Goal: Navigation & Orientation: Find specific page/section

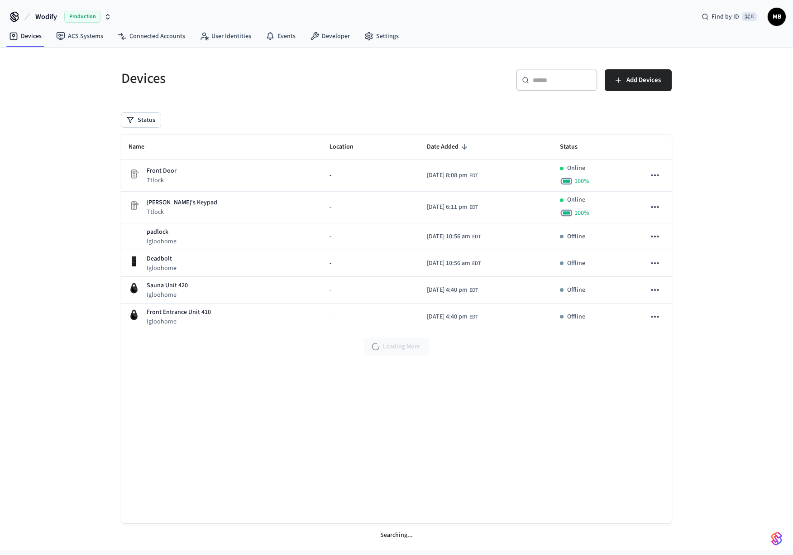
click at [108, 20] on div "Production" at bounding box center [87, 17] width 47 height 12
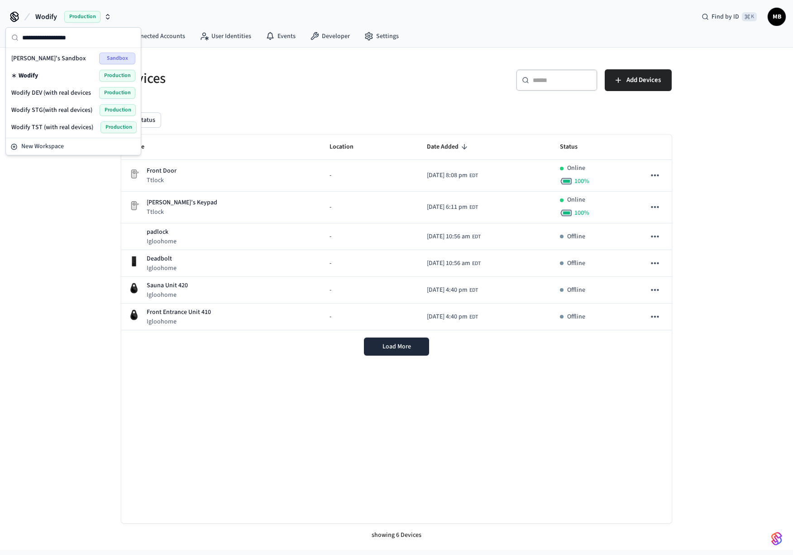
click at [40, 130] on span "Wodify TST (with real devices)" at bounding box center [52, 127] width 82 height 9
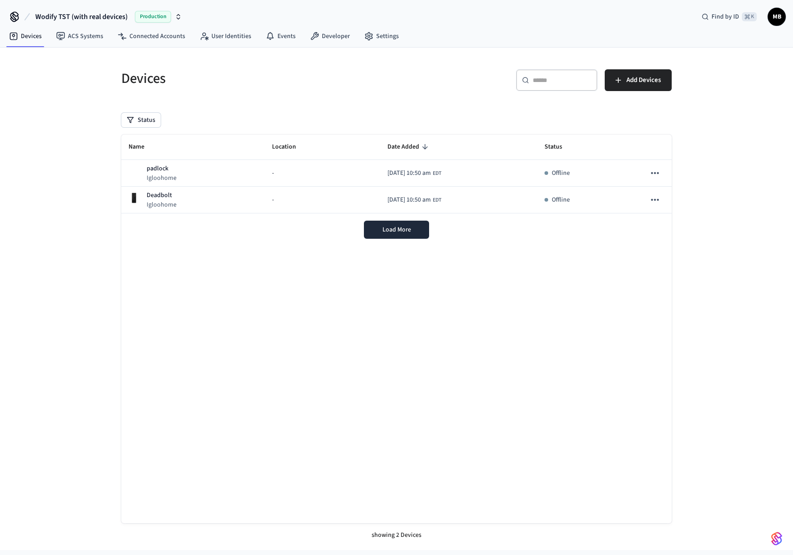
click at [176, 16] on icon "button" at bounding box center [178, 16] width 7 height 7
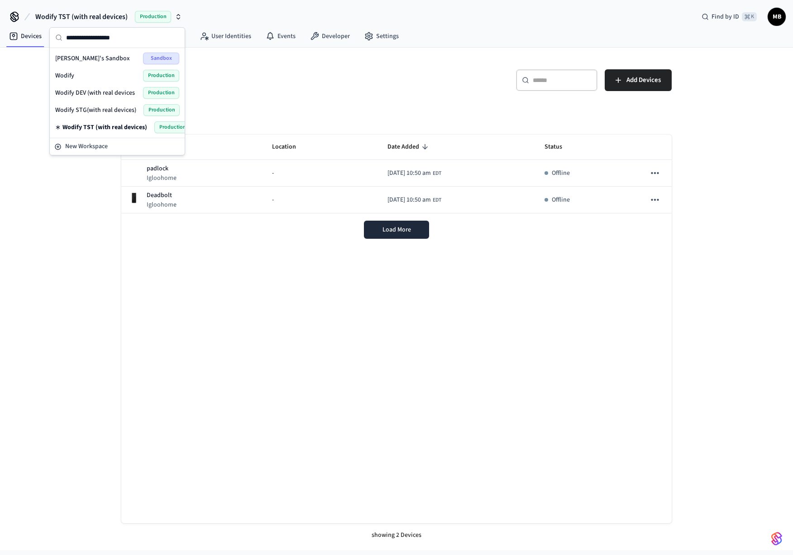
click at [91, 92] on span "Wodify DEV (with real devices" at bounding box center [95, 92] width 80 height 9
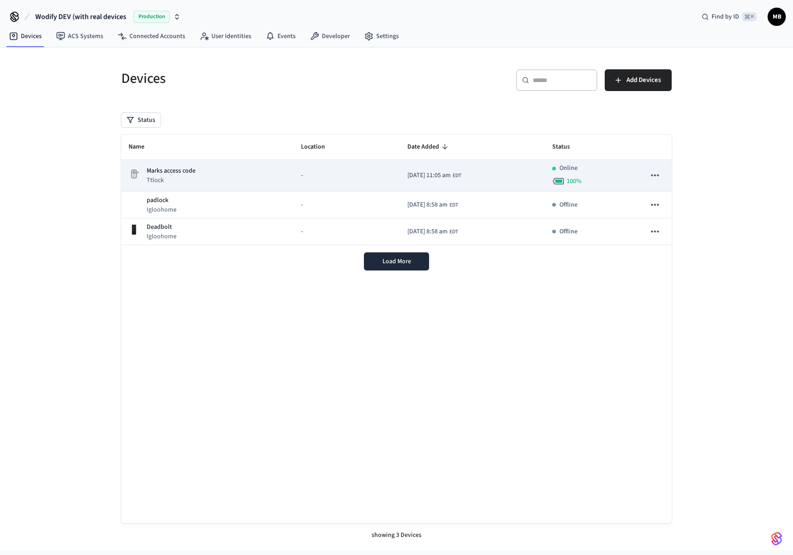
click at [657, 177] on icon "sticky table" at bounding box center [655, 175] width 12 height 12
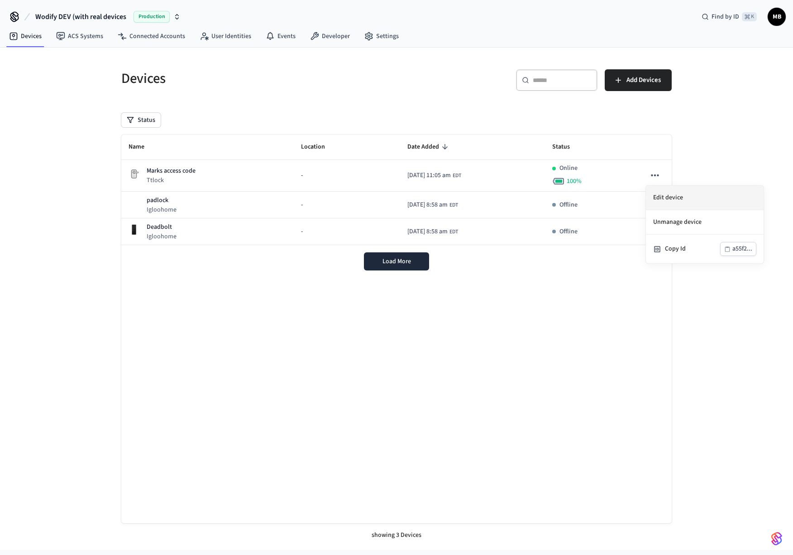
click at [672, 199] on li "Edit device" at bounding box center [705, 198] width 118 height 24
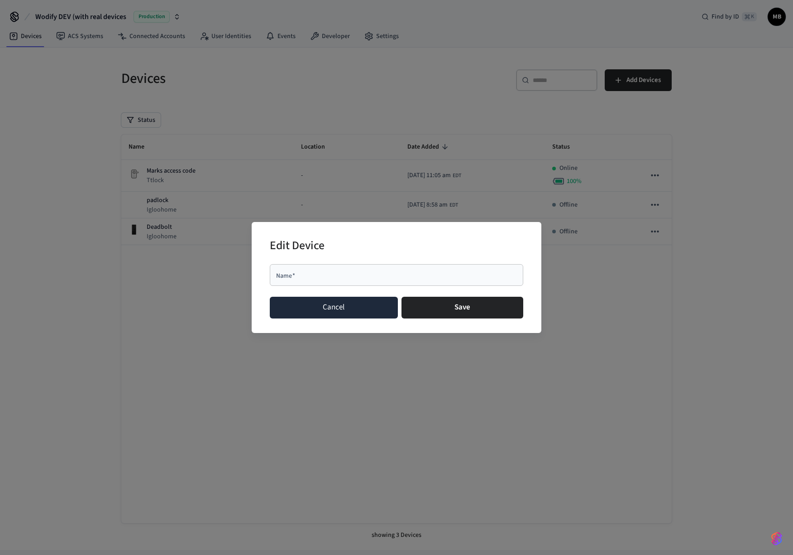
click at [336, 303] on button "Cancel" at bounding box center [334, 308] width 128 height 22
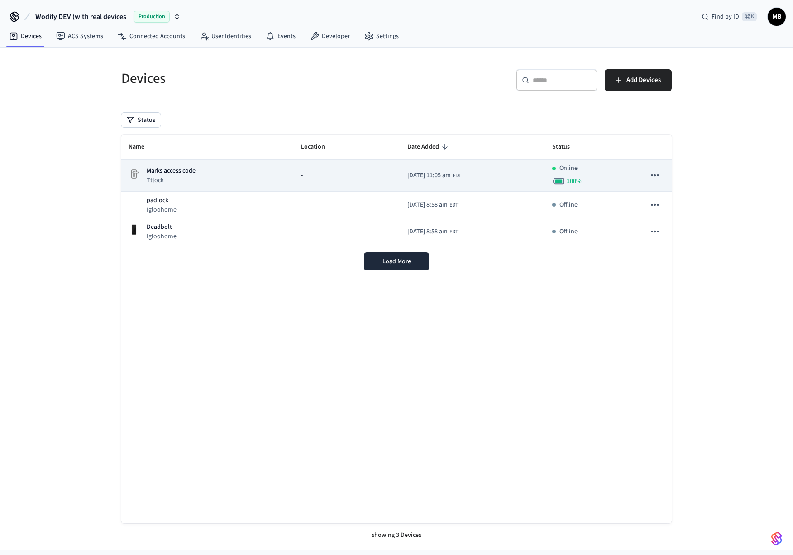
click at [648, 173] on button "sticky table" at bounding box center [655, 175] width 19 height 19
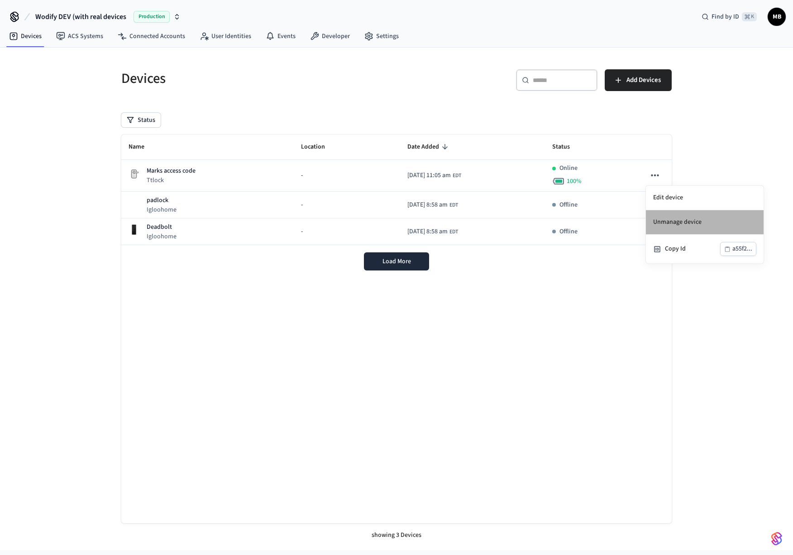
click at [670, 218] on li "Unmanage device" at bounding box center [705, 222] width 118 height 24
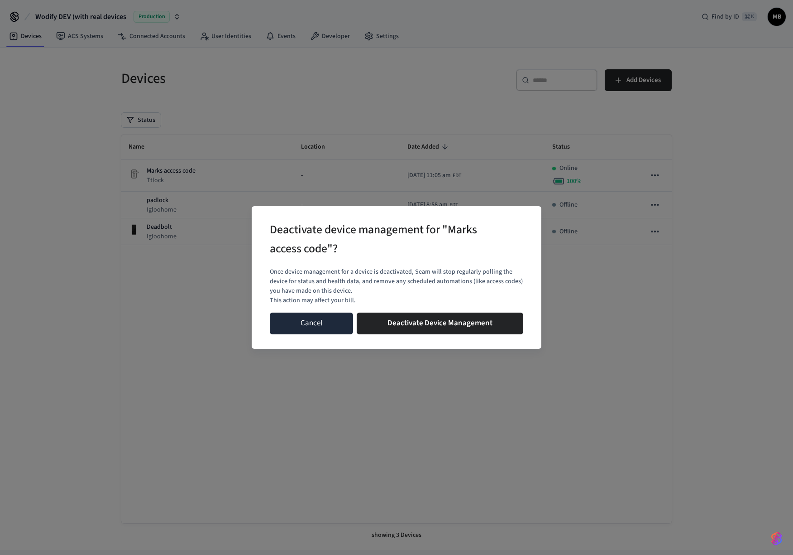
click at [285, 324] on button "Cancel" at bounding box center [311, 323] width 83 height 22
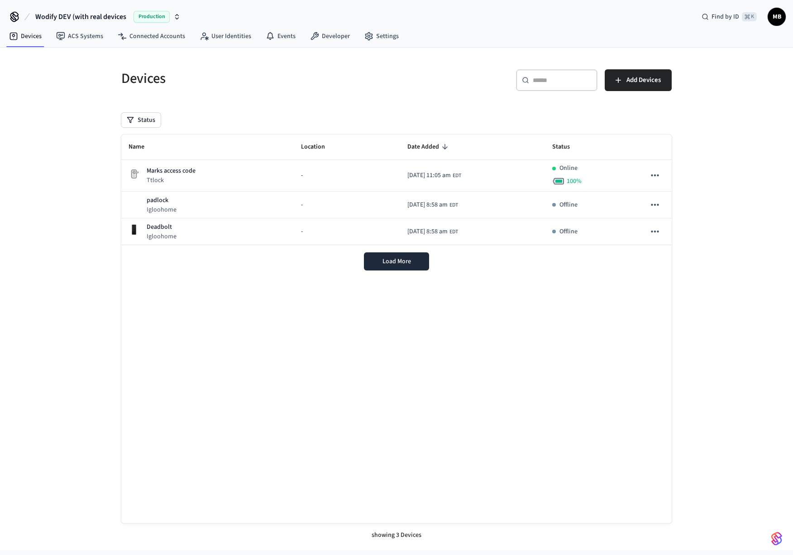
click at [217, 360] on div "Name Location Date Added Status Marks access code Ttlock - [DATE] 11:05 am EDT …" at bounding box center [396, 328] width 551 height 389
click at [85, 15] on span "Wodify DEV (with real devices" at bounding box center [80, 16] width 91 height 11
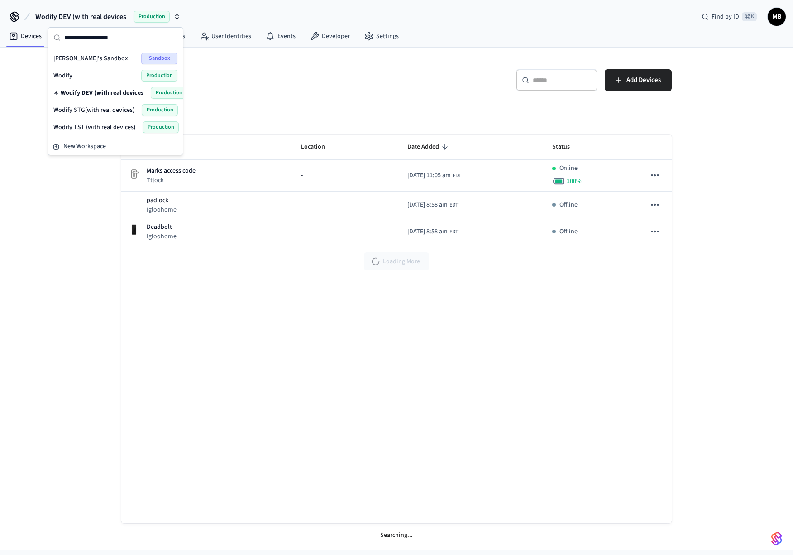
click at [88, 121] on div "Wodify TST (with real devices) Production" at bounding box center [115, 127] width 124 height 12
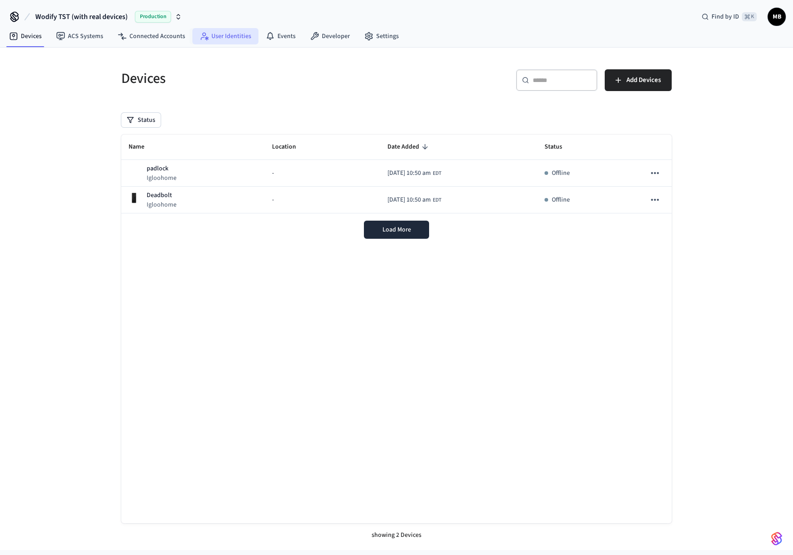
click at [211, 36] on link "User Identities" at bounding box center [225, 36] width 66 height 16
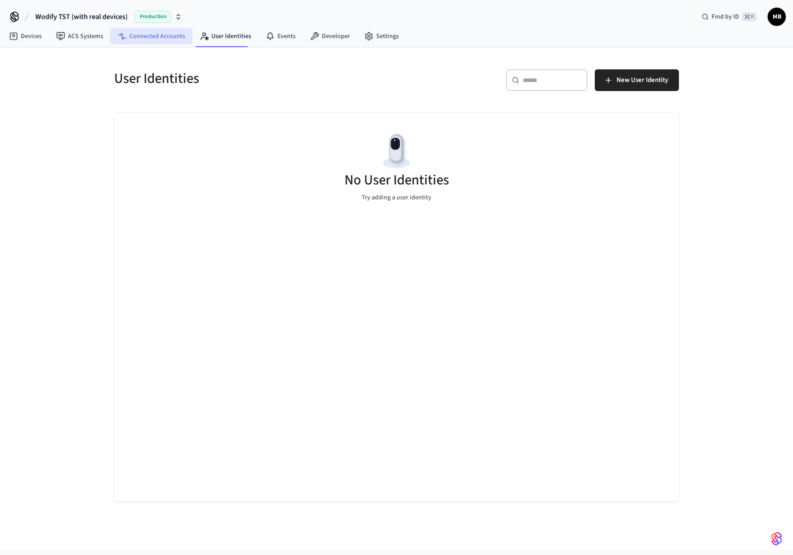
click at [138, 35] on link "Connected Accounts" at bounding box center [151, 36] width 82 height 16
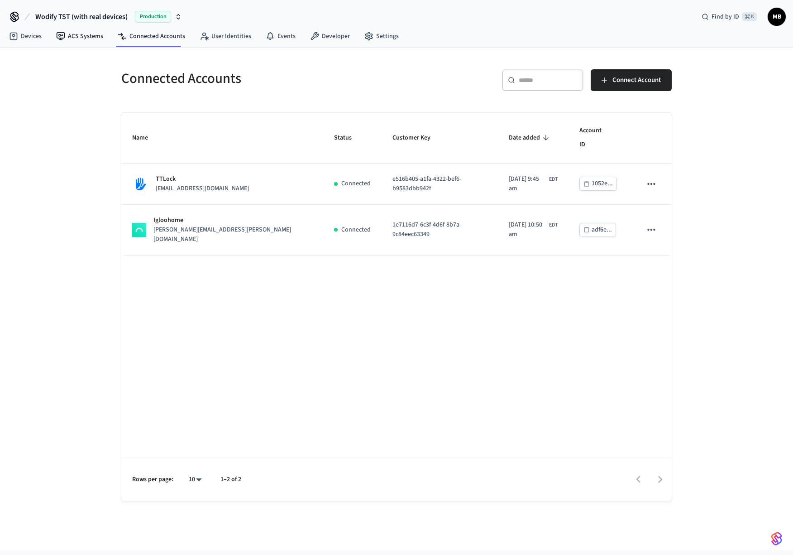
click at [92, 14] on span "Wodify TST (with real devices)" at bounding box center [81, 16] width 92 height 11
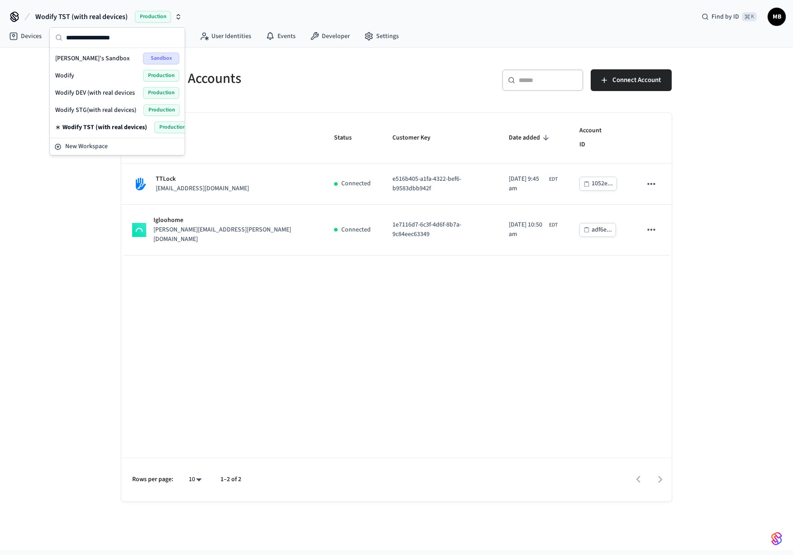
click at [108, 130] on span "Wodify TST (with real devices)" at bounding box center [104, 127] width 85 height 9
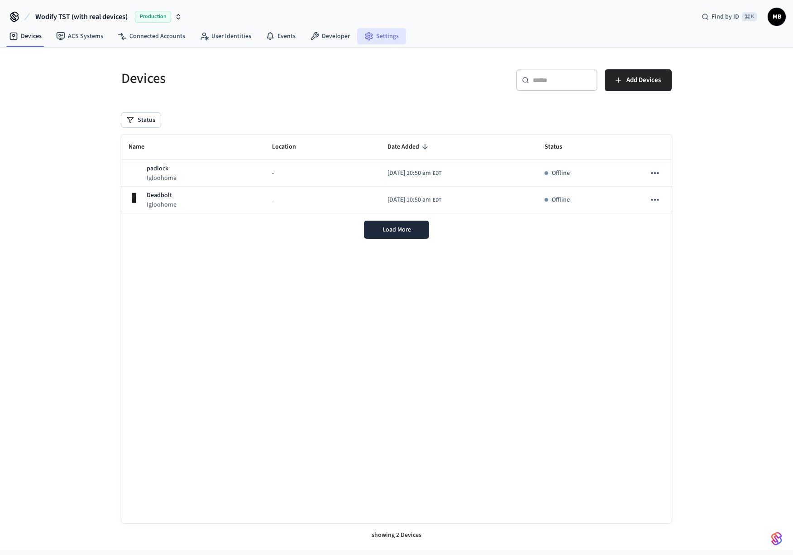
click at [379, 38] on link "Settings" at bounding box center [381, 36] width 49 height 16
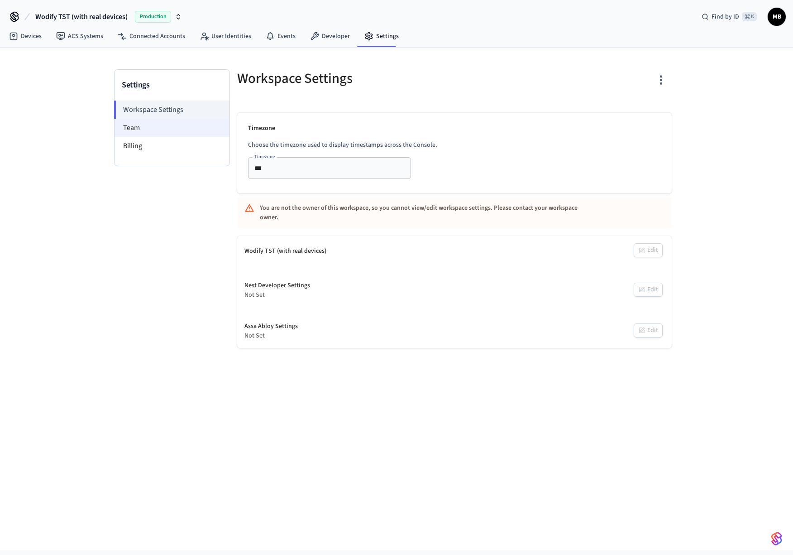
click at [132, 130] on li "Team" at bounding box center [172, 128] width 115 height 18
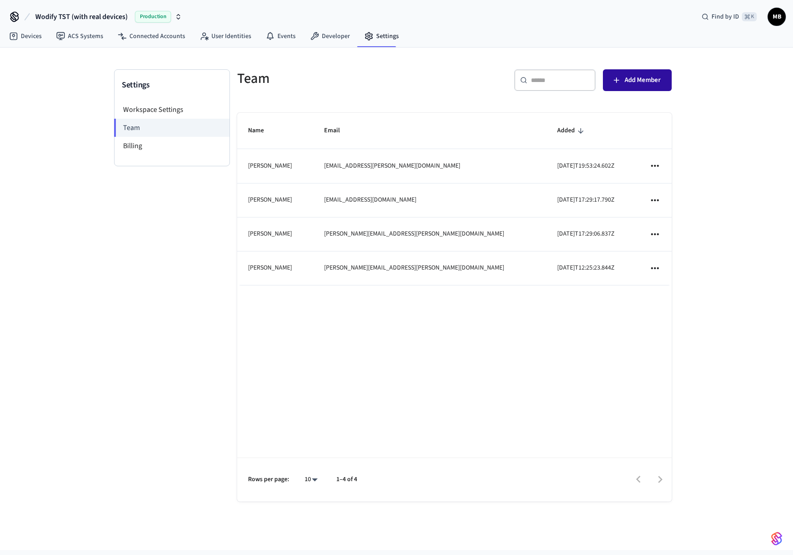
click at [624, 82] on button "Add Member" at bounding box center [637, 80] width 69 height 22
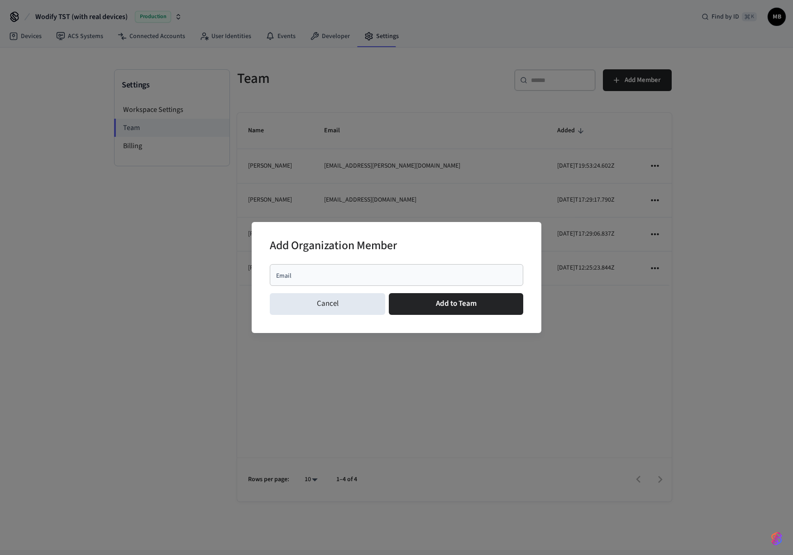
click at [332, 275] on input "Email" at bounding box center [396, 274] width 243 height 9
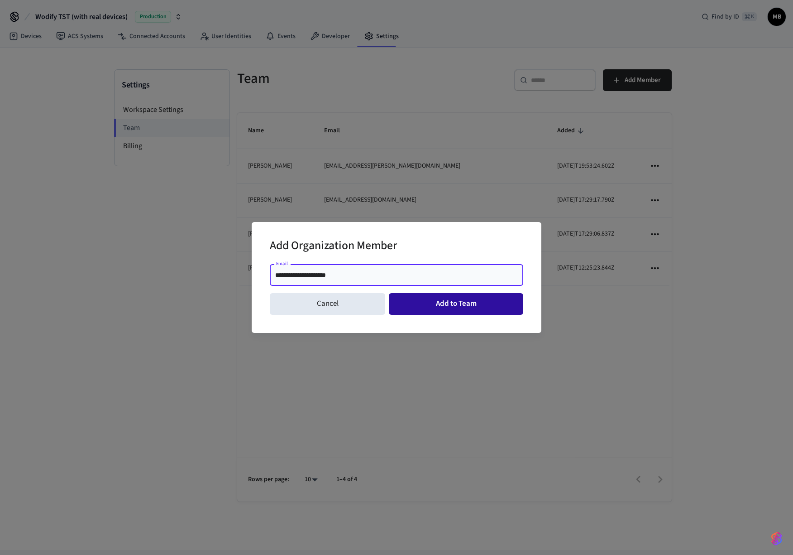
type input "**********"
click at [438, 305] on button "Add to Team" at bounding box center [456, 304] width 134 height 22
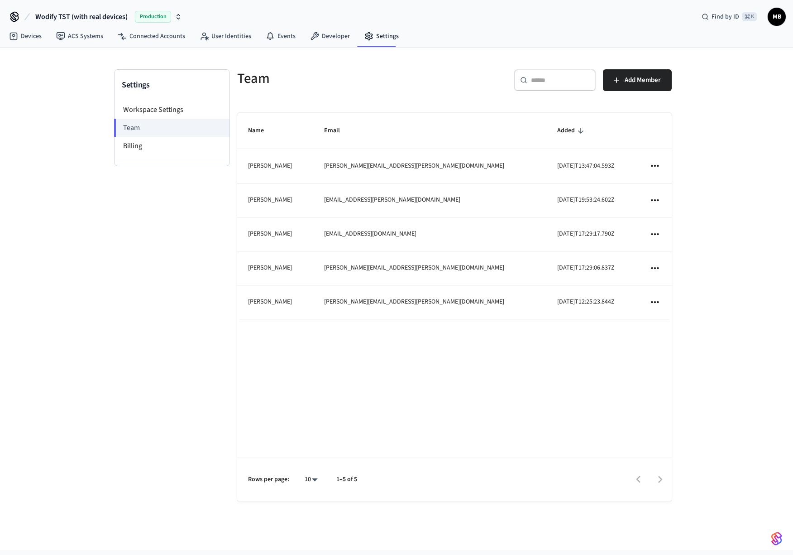
click at [115, 21] on span "Wodify TST (with real devices)" at bounding box center [81, 16] width 92 height 11
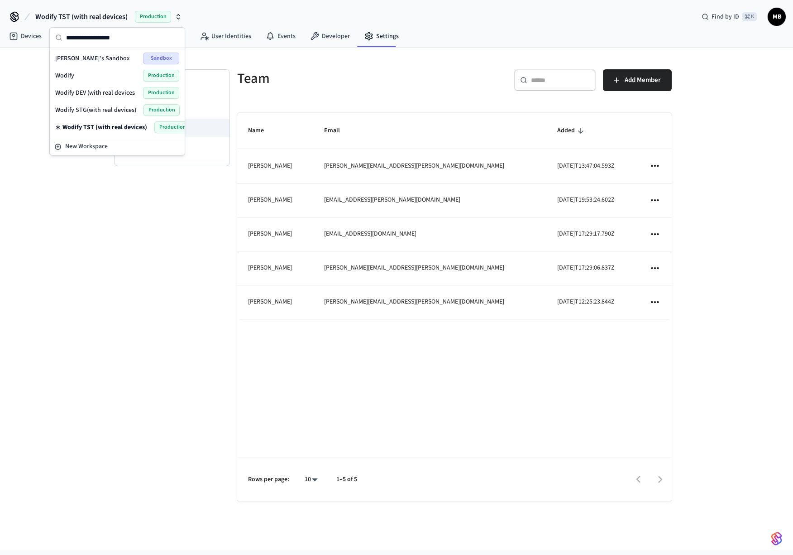
click at [81, 90] on span "Wodify DEV (with real devices" at bounding box center [95, 92] width 80 height 9
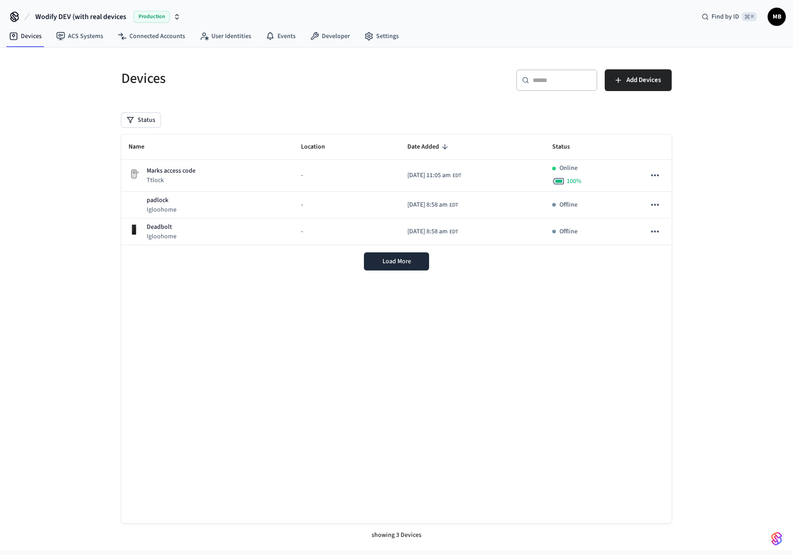
click at [116, 14] on span "Wodify DEV (with real devices" at bounding box center [80, 16] width 91 height 11
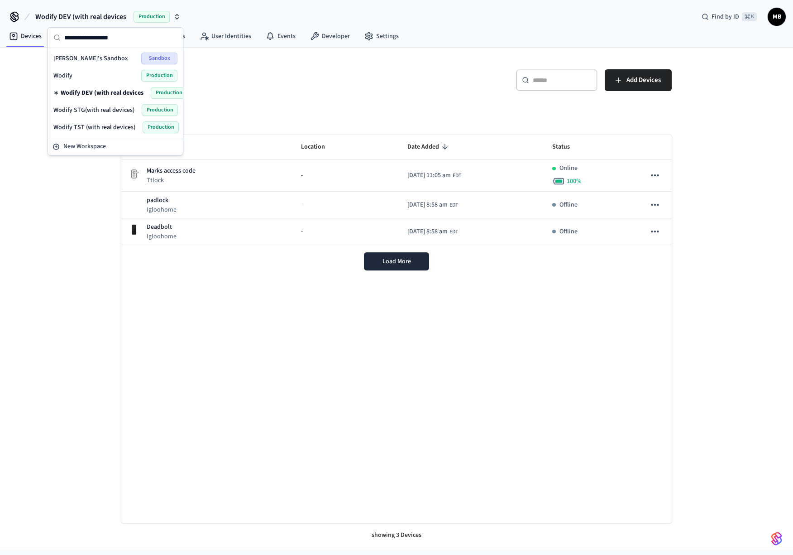
click at [90, 123] on span "Wodify TST (with real devices)" at bounding box center [94, 127] width 82 height 9
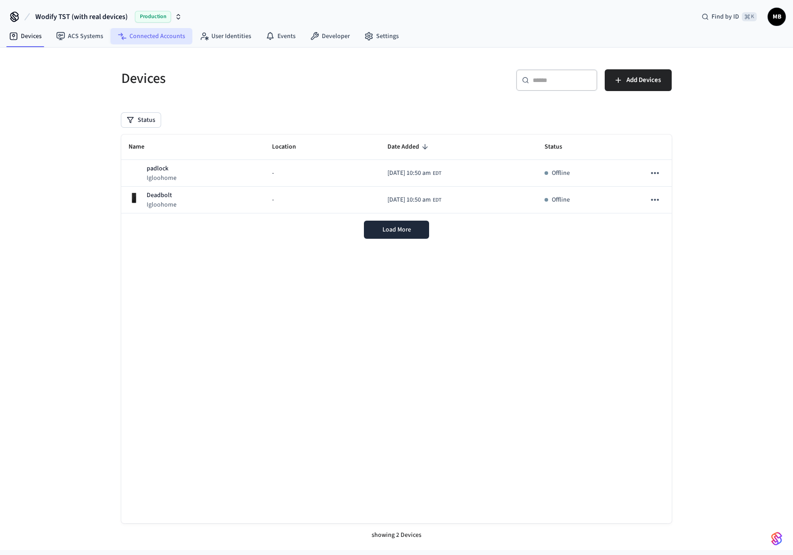
click at [154, 39] on link "Connected Accounts" at bounding box center [151, 36] width 82 height 16
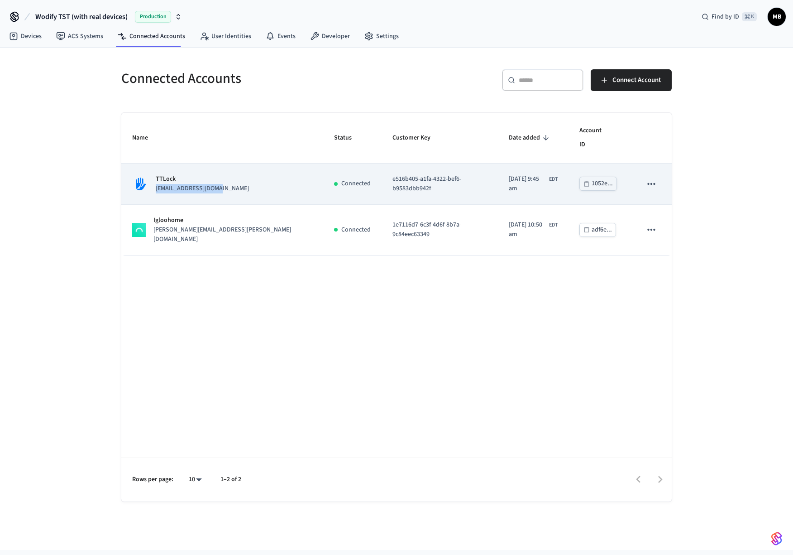
drag, startPoint x: 219, startPoint y: 173, endPoint x: 156, endPoint y: 173, distance: 62.5
click at [156, 184] on p "[EMAIL_ADDRESS][DOMAIN_NAME]" at bounding box center [202, 189] width 93 height 10
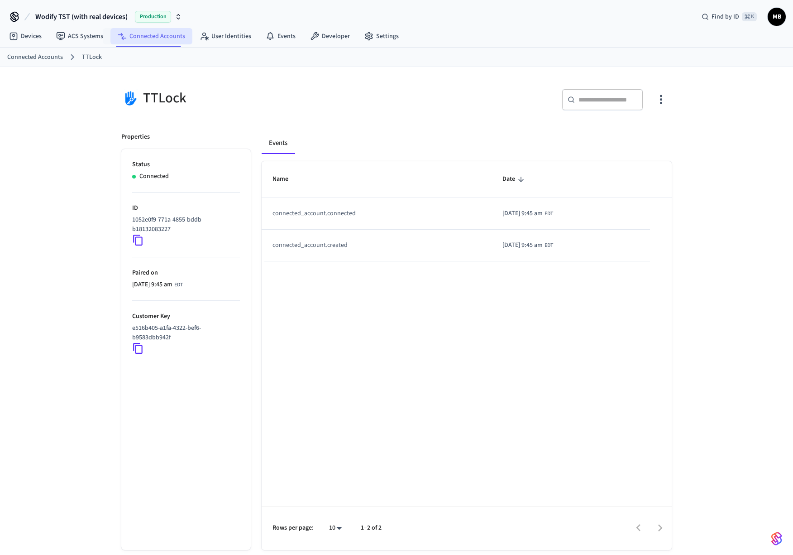
click at [140, 41] on link "Connected Accounts" at bounding box center [151, 36] width 82 height 16
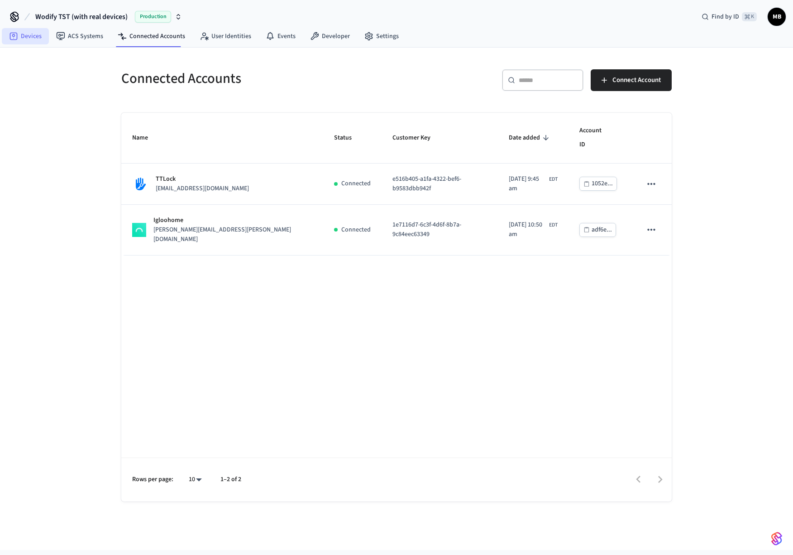
click at [17, 32] on icon at bounding box center [13, 36] width 9 height 9
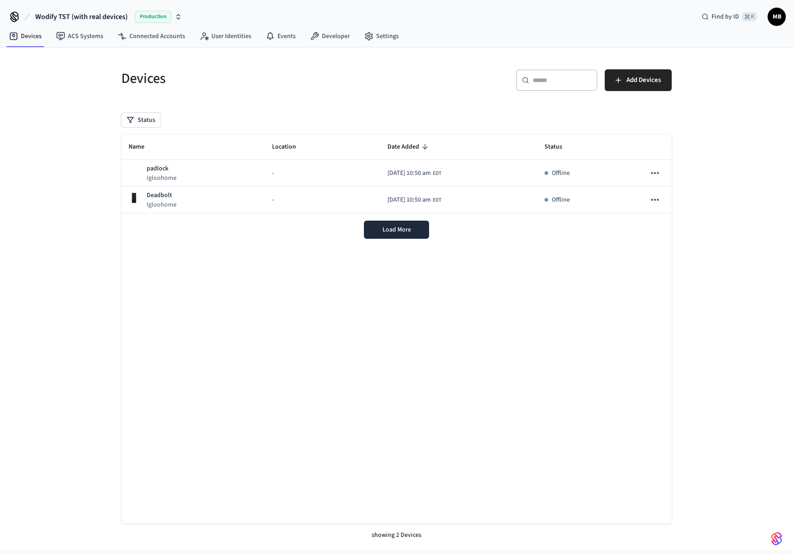
click at [87, 17] on span "Wodify TST (with real devices)" at bounding box center [81, 16] width 92 height 11
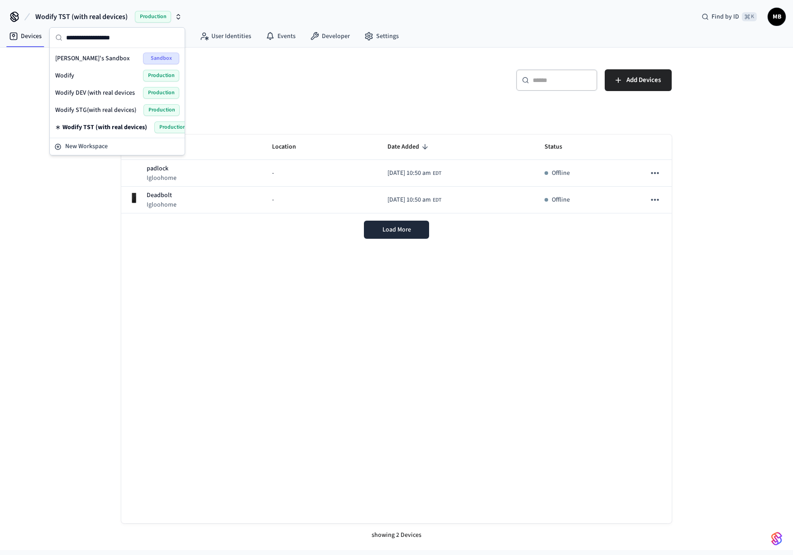
click at [98, 92] on span "Wodify DEV (with real devices" at bounding box center [95, 92] width 80 height 9
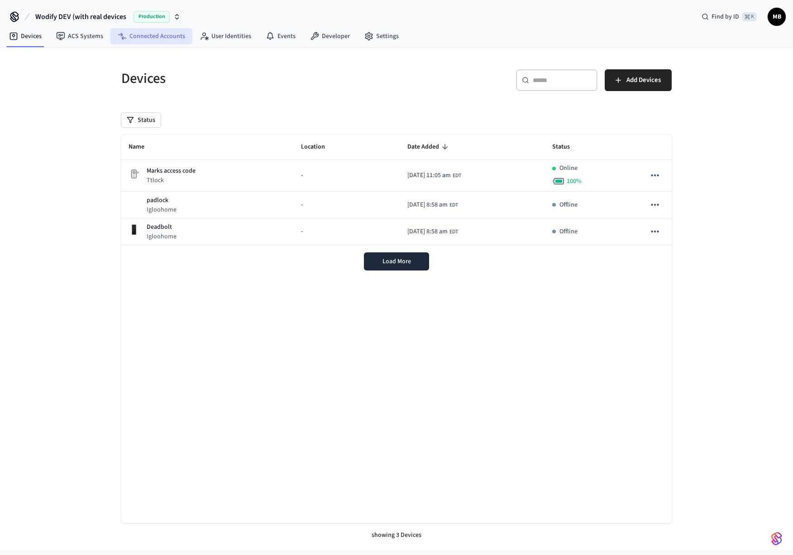
click at [162, 34] on link "Connected Accounts" at bounding box center [151, 36] width 82 height 16
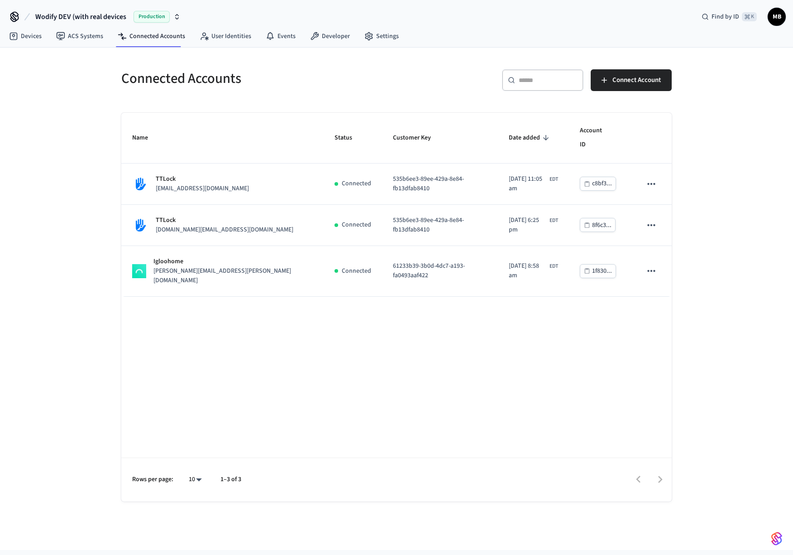
click at [109, 12] on span "Wodify DEV (with real devices" at bounding box center [80, 16] width 91 height 11
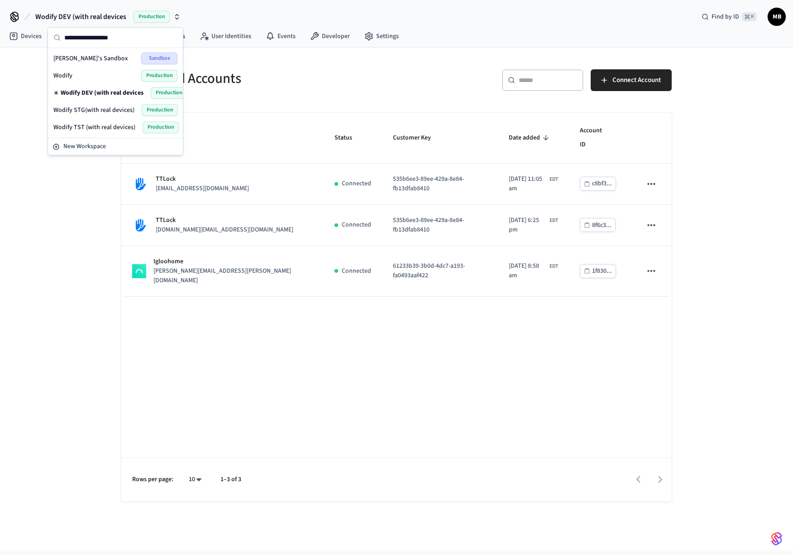
click at [98, 127] on span "Wodify TST (with real devices)" at bounding box center [94, 127] width 82 height 9
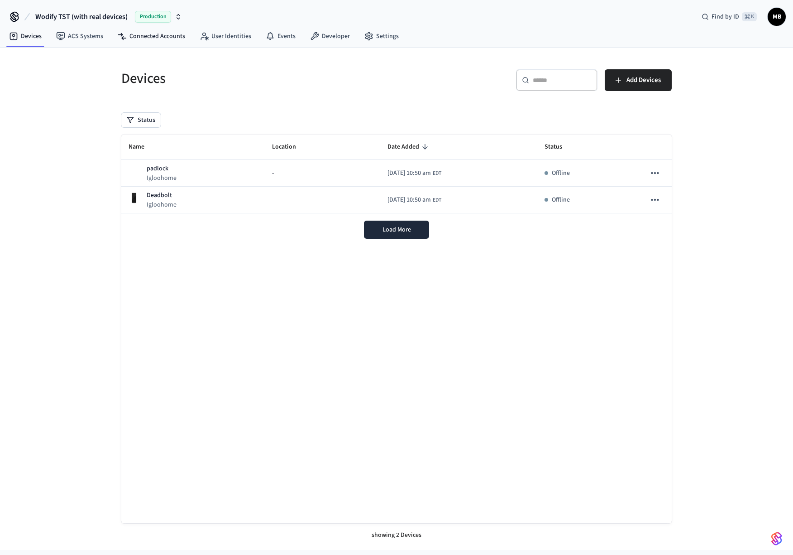
click at [151, 44] on nav "Devices ACS Systems Connected Accounts User Identities Events Developer Settings" at bounding box center [204, 36] width 404 height 21
click at [149, 36] on link "Connected Accounts" at bounding box center [151, 36] width 82 height 16
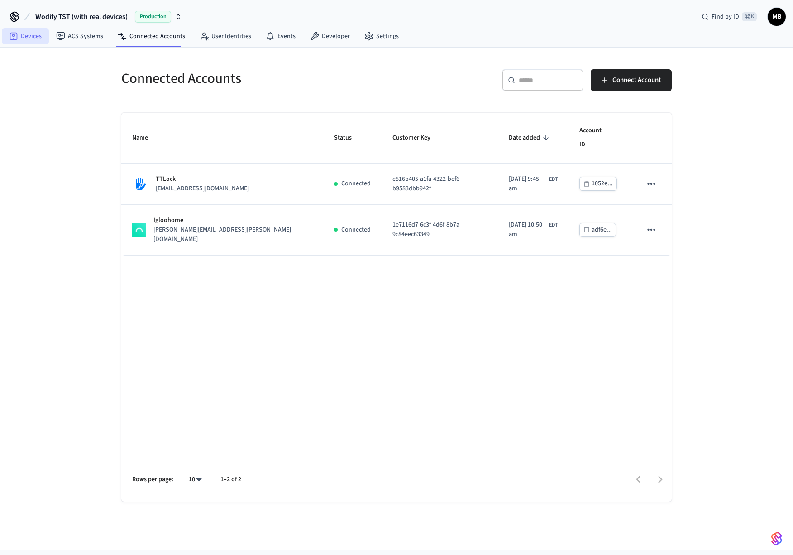
click at [35, 31] on link "Devices" at bounding box center [25, 36] width 47 height 16
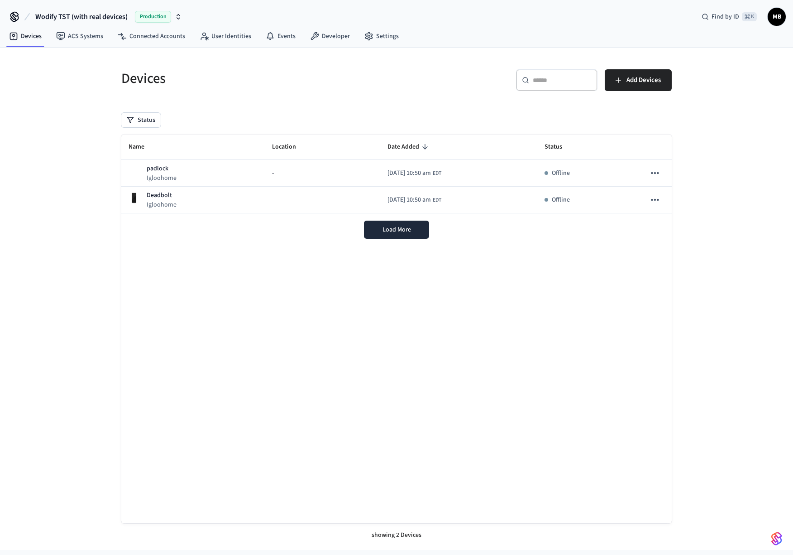
click at [68, 13] on span "Wodify TST (with real devices)" at bounding box center [81, 16] width 92 height 11
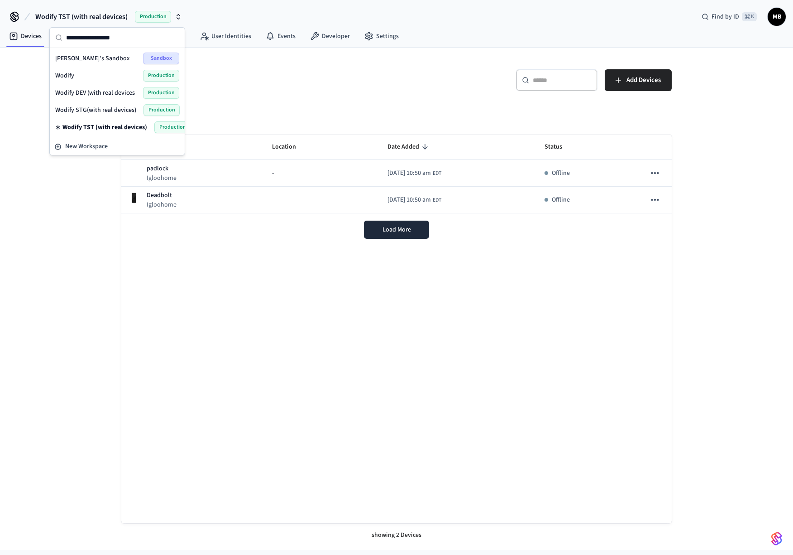
click at [88, 92] on span "Wodify DEV (with real devices" at bounding box center [95, 92] width 80 height 9
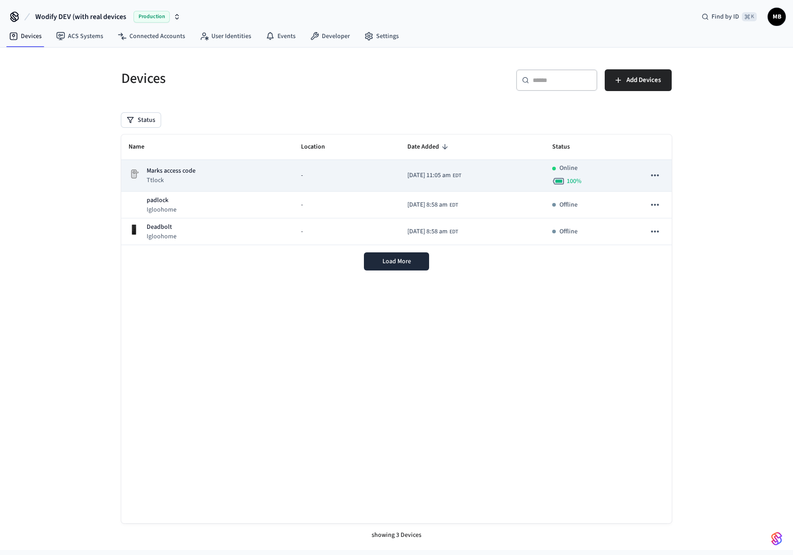
click at [279, 166] on td "Marks access code Ttlock" at bounding box center [207, 176] width 173 height 32
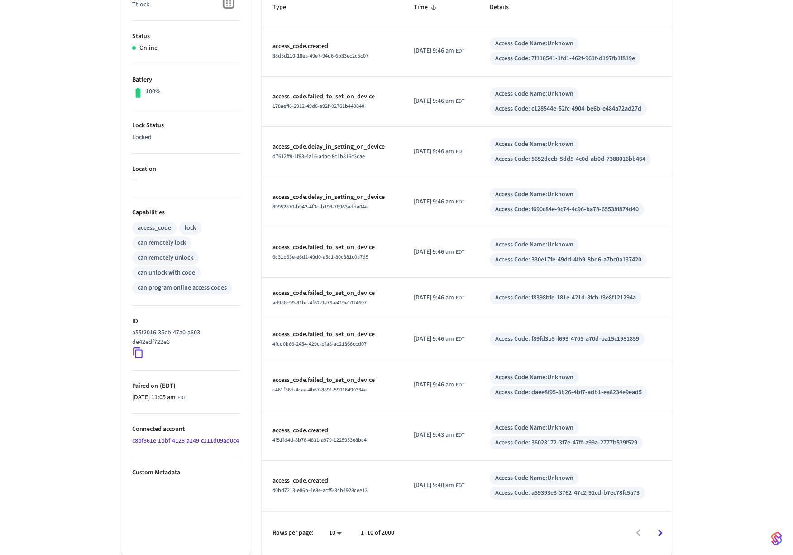
scroll to position [172, 0]
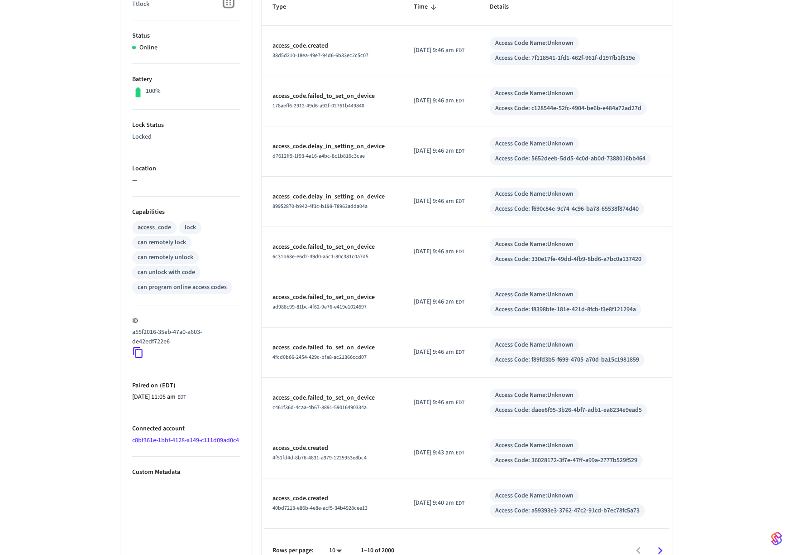
click at [134, 355] on icon at bounding box center [138, 352] width 12 height 12
click at [139, 352] on icon at bounding box center [138, 352] width 12 height 12
drag, startPoint x: 175, startPoint y: 341, endPoint x: 118, endPoint y: 334, distance: 57.4
click at [118, 334] on div "Properties Type Ttlock Status Online Battery 100% Lock Status Locked Location —…" at bounding box center [180, 260] width 140 height 623
copy p "a55f2016-35eb-47a0-a603-de42edf722e6"
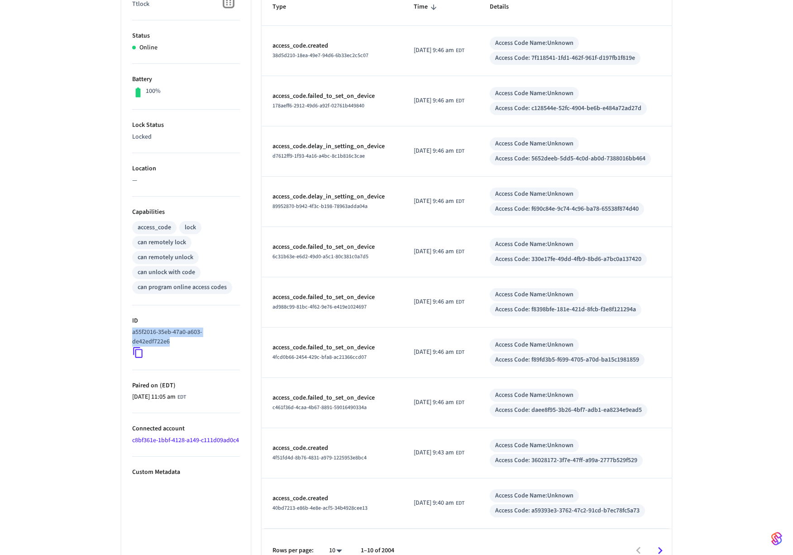
scroll to position [0, 0]
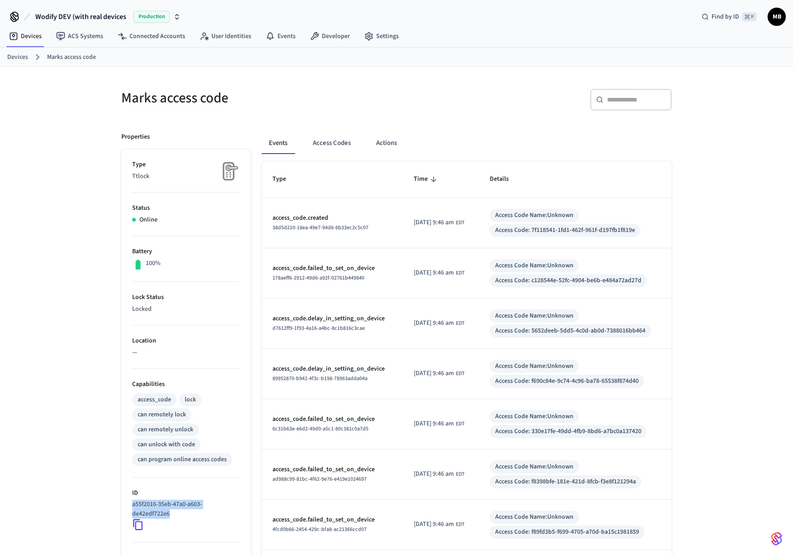
click at [171, 12] on div "Production" at bounding box center [157, 17] width 47 height 12
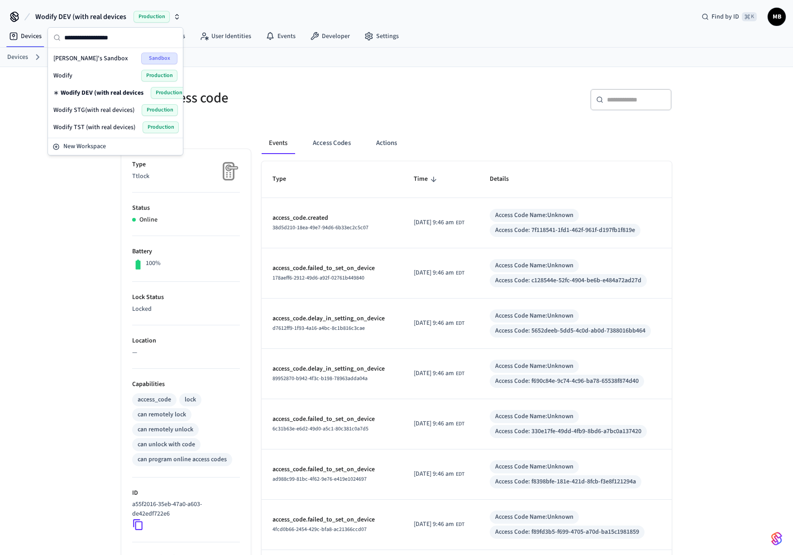
click at [105, 125] on span "Wodify TST (with real devices)" at bounding box center [94, 127] width 82 height 9
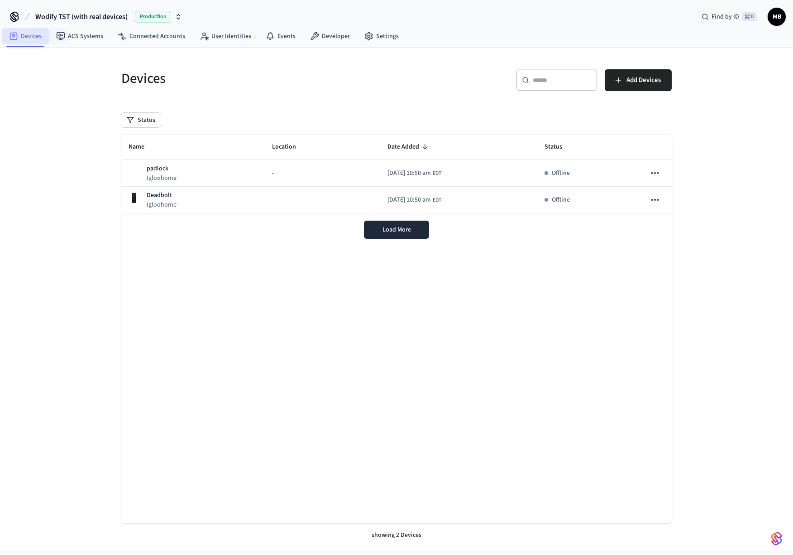
click at [13, 30] on link "Devices" at bounding box center [25, 36] width 47 height 16
click at [79, 41] on link "ACS Systems" at bounding box center [80, 36] width 62 height 16
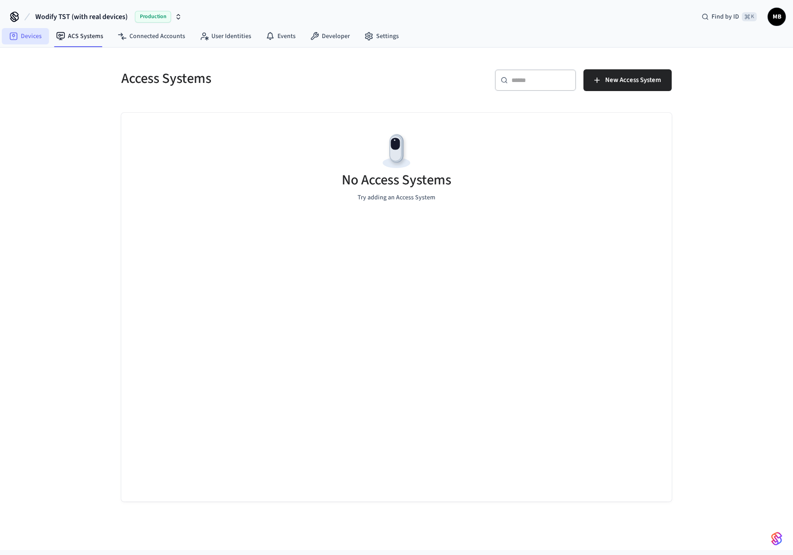
click at [24, 39] on link "Devices" at bounding box center [25, 36] width 47 height 16
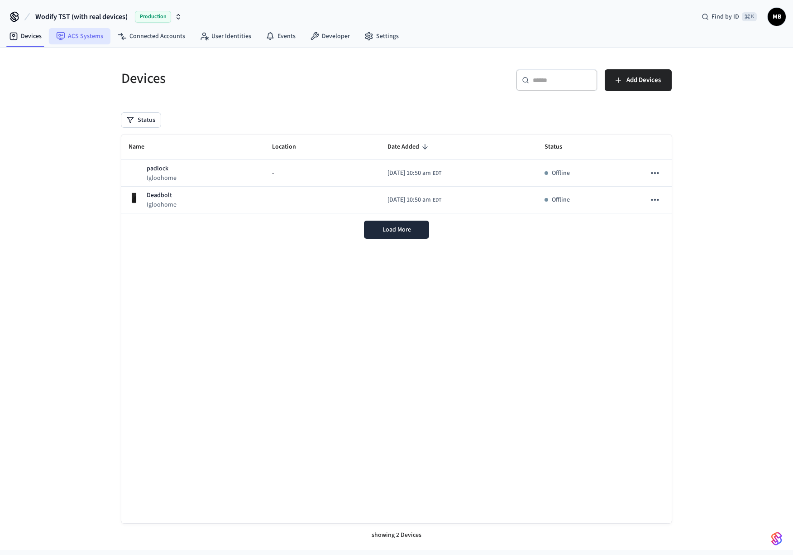
click at [77, 34] on link "ACS Systems" at bounding box center [80, 36] width 62 height 16
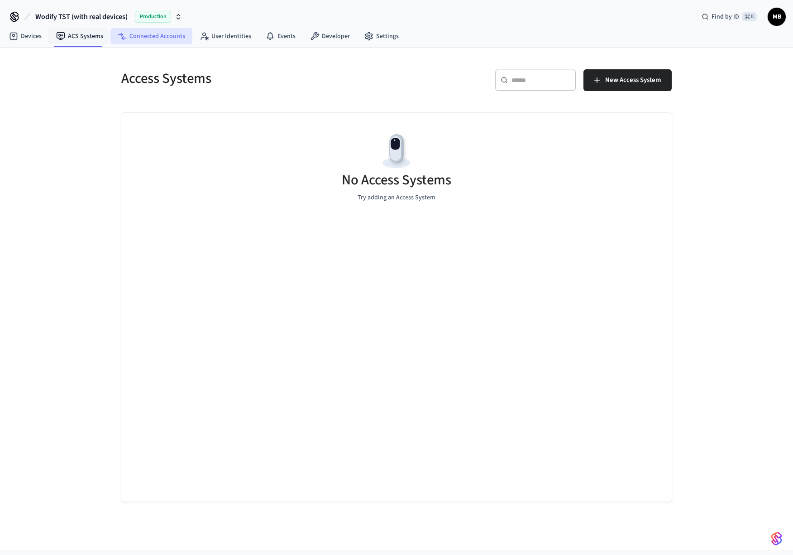
click at [126, 38] on link "Connected Accounts" at bounding box center [151, 36] width 82 height 16
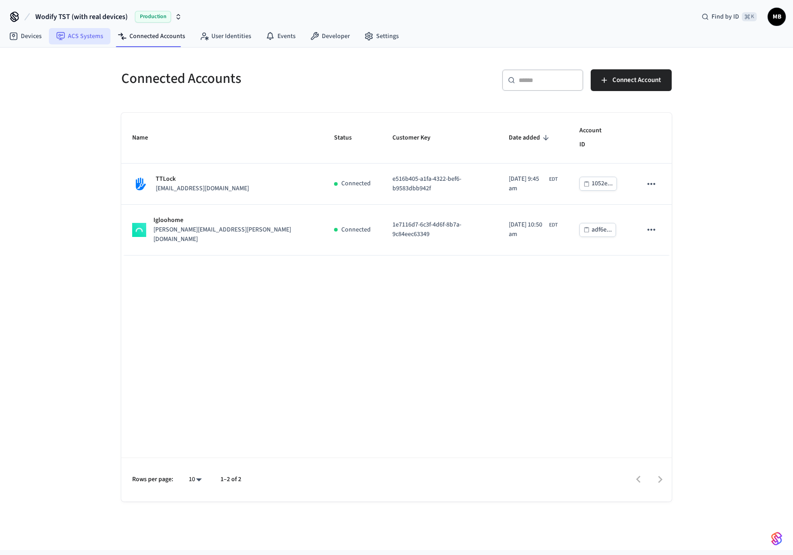
click at [92, 32] on link "ACS Systems" at bounding box center [80, 36] width 62 height 16
